Goal: Information Seeking & Learning: Learn about a topic

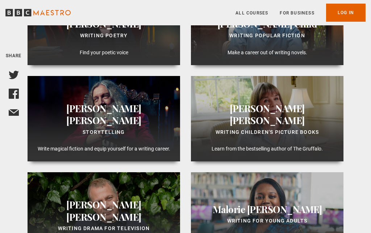
scroll to position [499, 0]
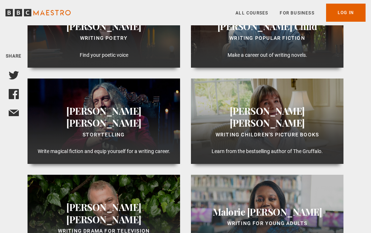
click at [250, 14] on link "All Courses" at bounding box center [251, 12] width 33 height 7
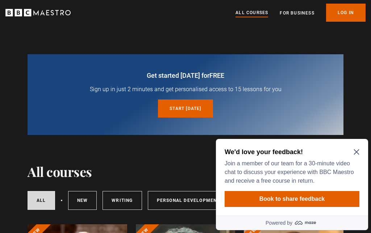
click at [359, 150] on icon "Close Maze Prompt" at bounding box center [356, 152] width 6 height 6
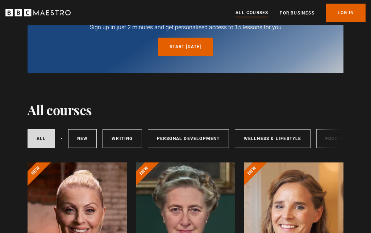
scroll to position [63, 0]
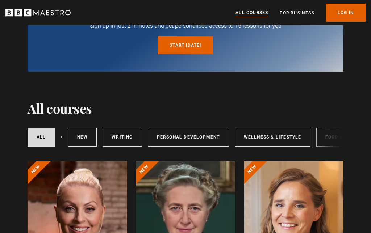
click at [121, 135] on link "Writing" at bounding box center [121, 137] width 39 height 19
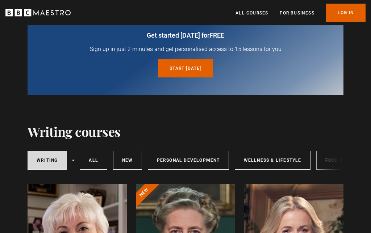
scroll to position [41, 0]
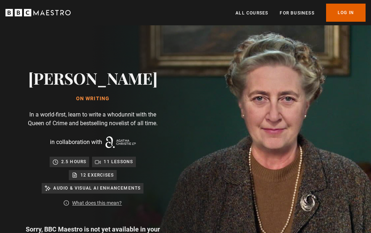
click at [185, 227] on div "Agatha Christie On writing In a world-first, learn to write a whodunnit with th…" at bounding box center [92, 168] width 185 height 287
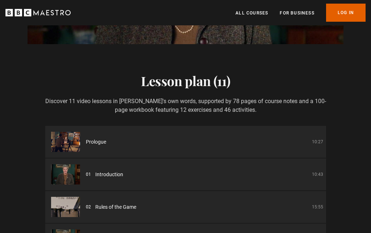
click at [251, 14] on link "All Courses" at bounding box center [251, 12] width 33 height 7
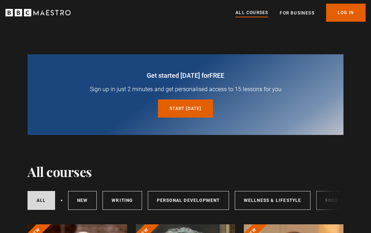
click at [47, 203] on link "All courses" at bounding box center [42, 200] width 28 height 19
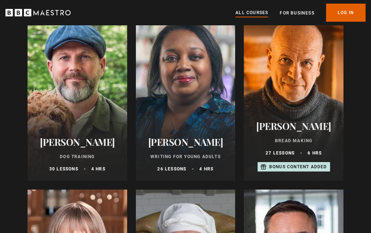
scroll to position [2388, 0]
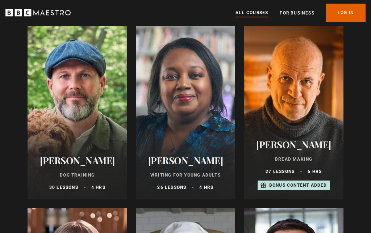
click at [93, 118] on div at bounding box center [78, 113] width 100 height 174
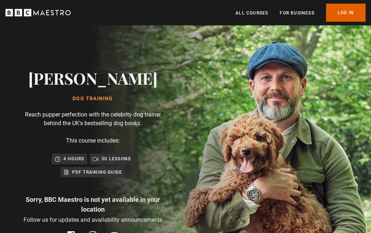
scroll to position [0, 567]
